Goal: Use online tool/utility: Utilize a website feature to perform a specific function

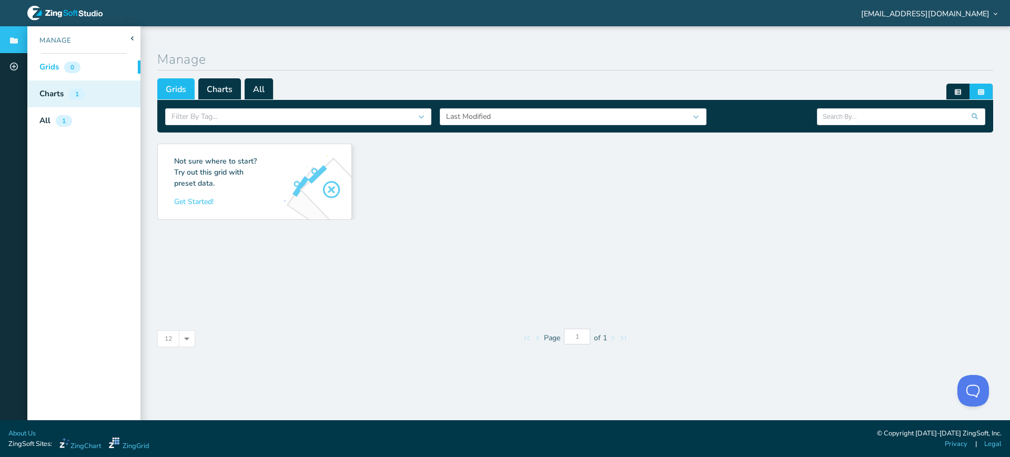
click at [70, 94] on div "1" at bounding box center [77, 94] width 16 height 12
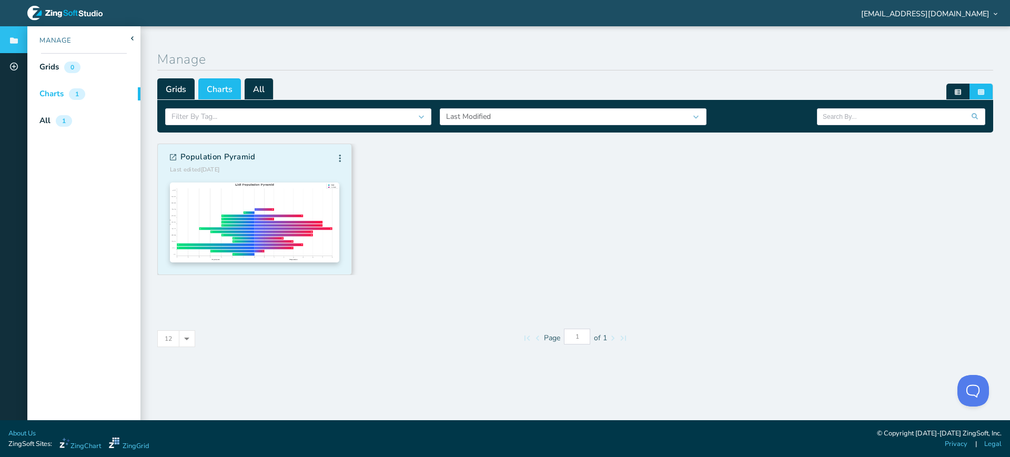
click at [250, 177] on div at bounding box center [254, 220] width 169 height 92
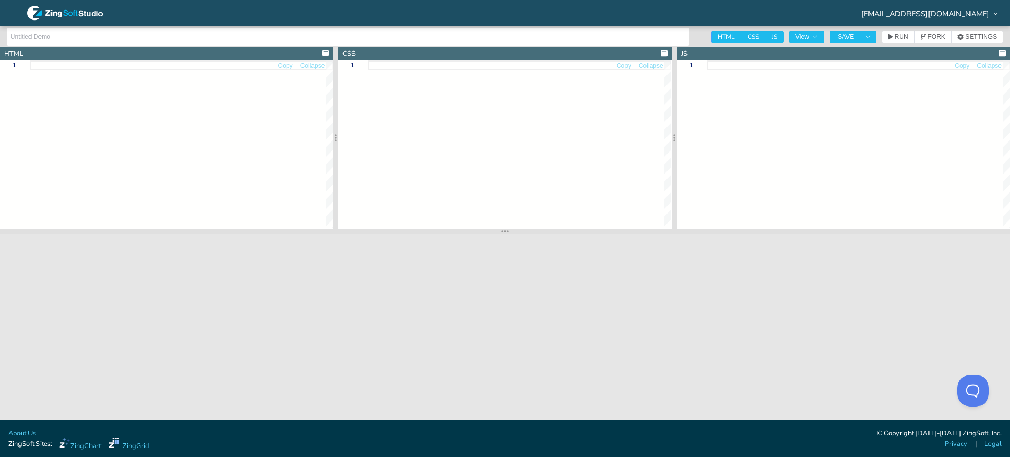
type input "Population Pyramid"
type textarea "<!DOCTYPE html> <html class="zc-html"> <head> <meta charset="utf-8"> <title>Zin…"
type textarea ".zc-html, .zc-body { margin: 0; padding: 0; width: 100%; height: 100%; } .chart…"
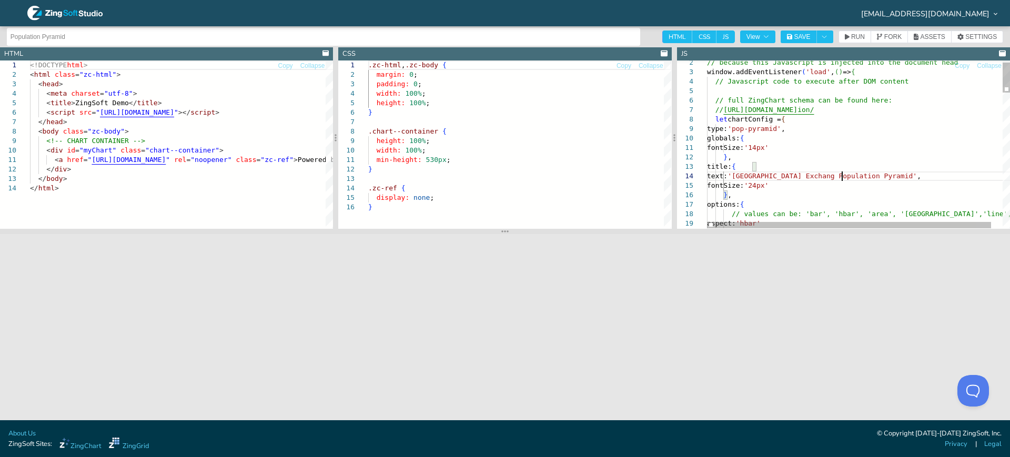
scroll to position [29, 139]
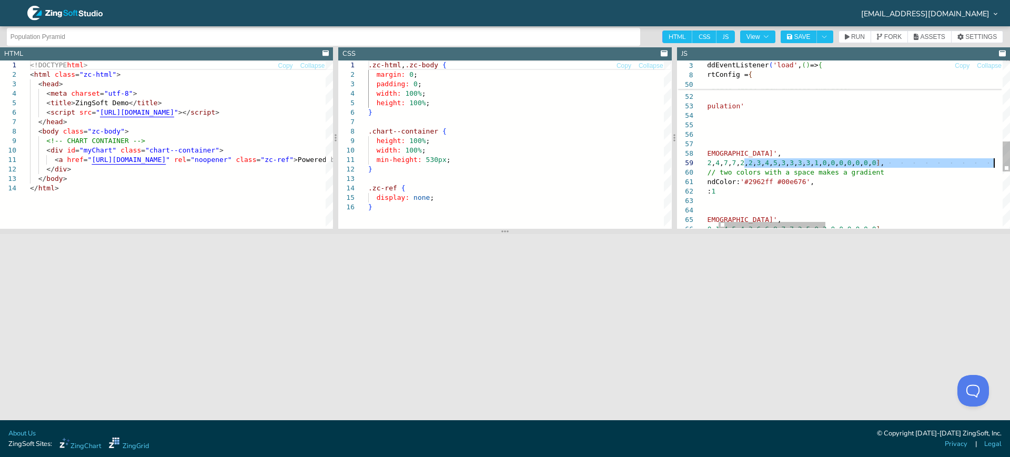
drag, startPoint x: 771, startPoint y: 161, endPoint x: 995, endPoint y: 163, distance: 224.1
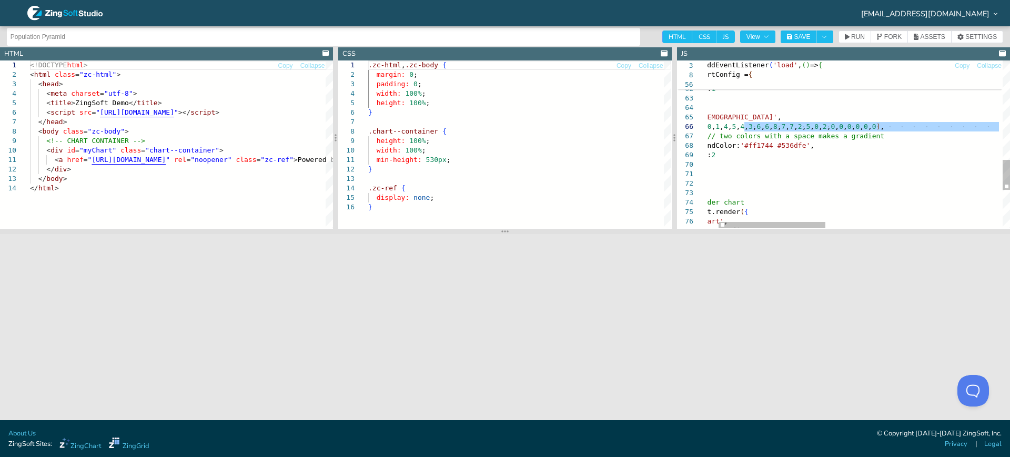
drag, startPoint x: 746, startPoint y: 127, endPoint x: 996, endPoint y: 125, distance: 249.8
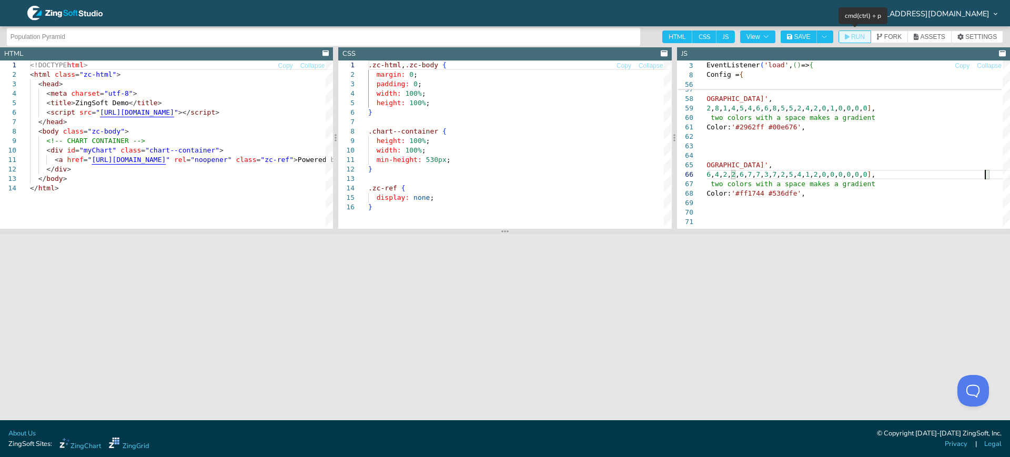
type textarea "backgroundColor: '#2962ff #00e676', dataSide: 1 }, { text: '[DEMOGRAPHIC_DATA]'…"
click at [855, 31] on button "RUN" at bounding box center [854, 37] width 33 height 13
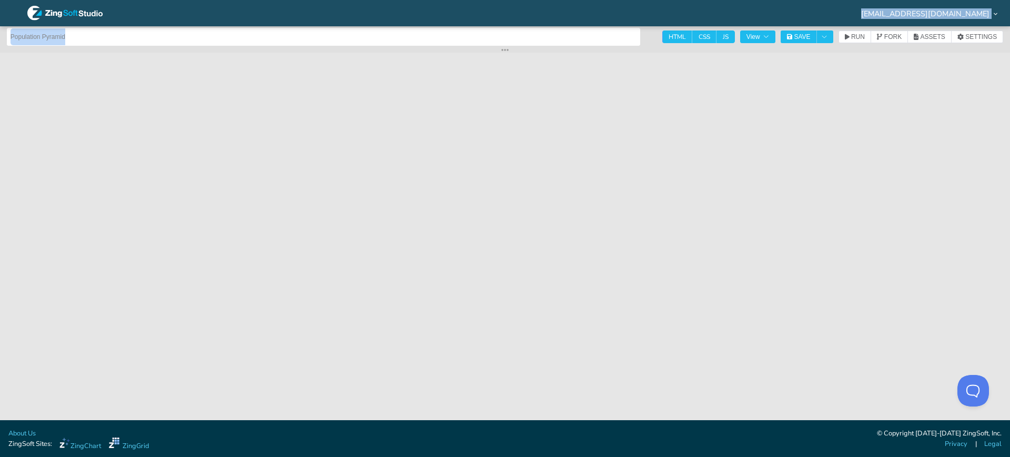
drag, startPoint x: 502, startPoint y: 231, endPoint x: 546, endPoint y: 12, distance: 223.2
click at [546, 12] on div "[EMAIL_ADDRESS][DOMAIN_NAME] Menu Reminder: Complete your profile to help us be…" at bounding box center [505, 228] width 1010 height 457
click at [768, 39] on button "View" at bounding box center [757, 37] width 35 height 13
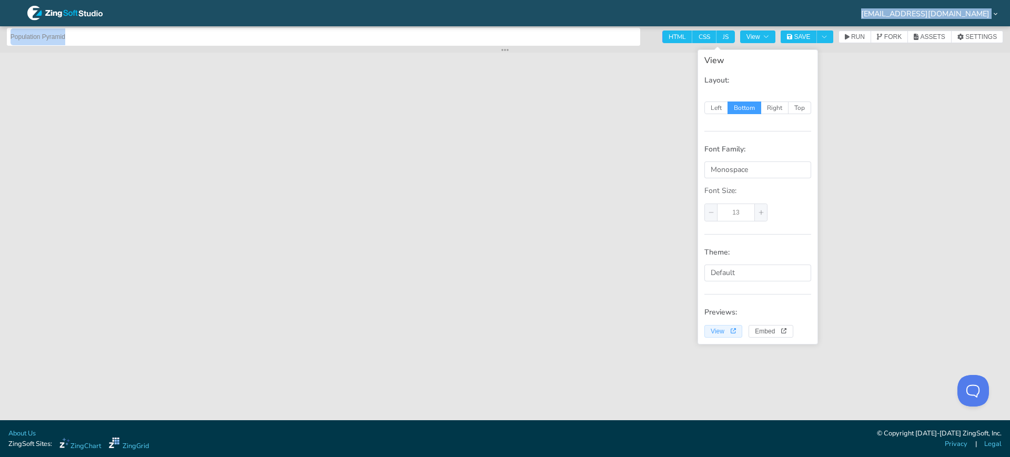
click at [732, 329] on icon "View" at bounding box center [734, 331] width 6 height 6
click at [789, 35] on icon "button" at bounding box center [790, 37] width 6 height 6
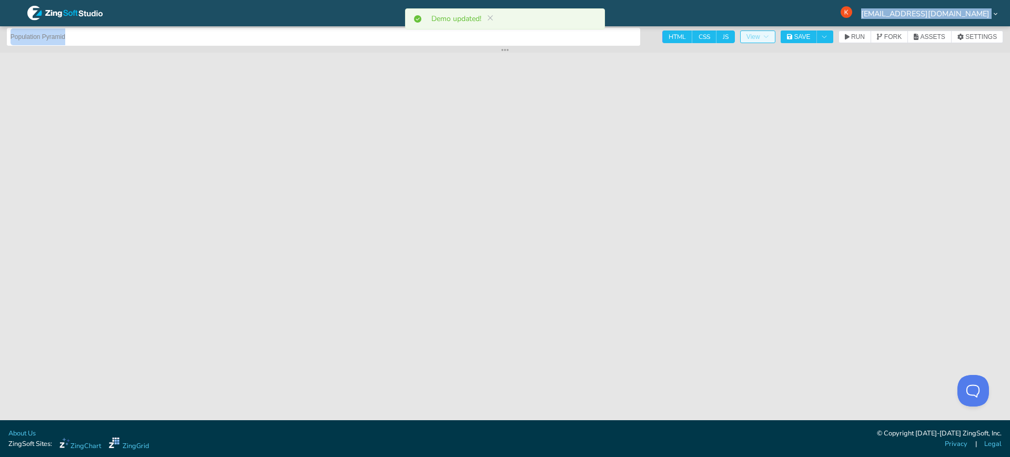
click at [744, 35] on button "View" at bounding box center [757, 37] width 35 height 13
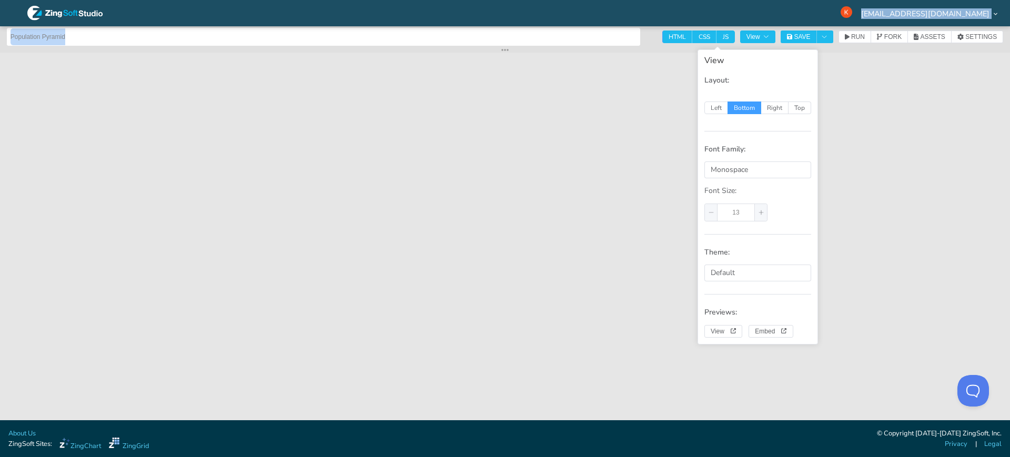
click at [725, 339] on div "View Layout: Left Bottom Right Top Font Family: Monospace Font Size: 13 Theme: …" at bounding box center [757, 196] width 120 height 295
click at [724, 331] on span "View" at bounding box center [723, 331] width 25 height 6
click at [731, 330] on icon "View" at bounding box center [734, 331] width 6 height 6
